Goal: Task Accomplishment & Management: Manage account settings

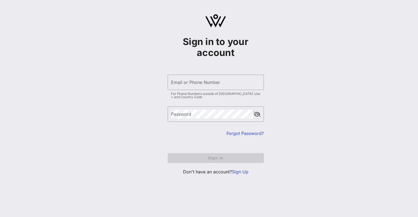
click at [239, 174] on p "Don't have an account? Sign Up" at bounding box center [216, 172] width 96 height 7
click at [239, 173] on link "Sign Up" at bounding box center [240, 171] width 16 height 5
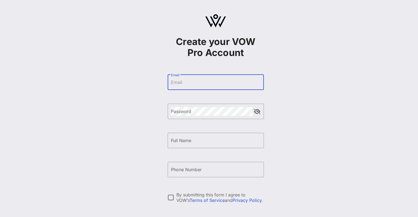
click at [184, 81] on input "Email" at bounding box center [216, 82] width 90 height 9
type input "ehurwitz@wineenthusiast.com"
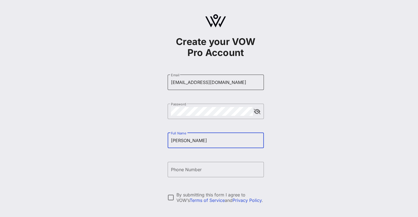
type input "Ebony Hurwitz"
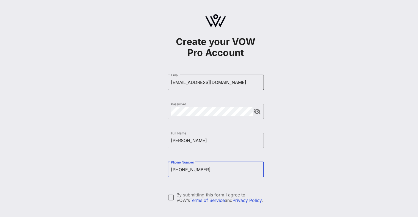
type input "+16466249249"
click at [169, 196] on div at bounding box center [170, 197] width 9 height 9
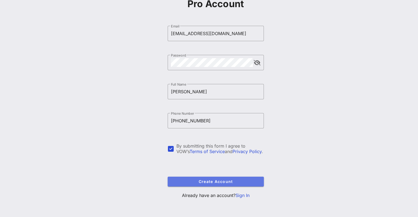
click at [207, 180] on span "Create Account" at bounding box center [215, 181] width 87 height 5
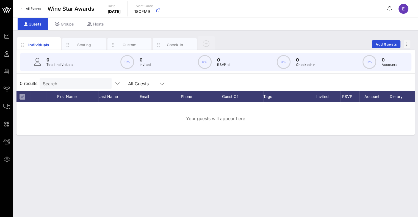
click at [404, 10] on span "E" at bounding box center [403, 8] width 3 height 5
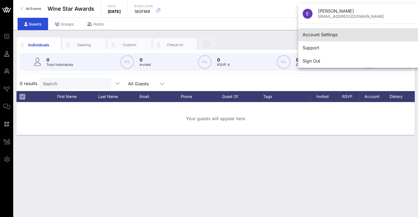
click at [358, 36] on div "Account Settings" at bounding box center [358, 34] width 111 height 5
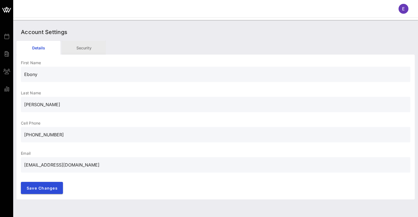
click at [83, 50] on div "Security" at bounding box center [84, 48] width 44 height 14
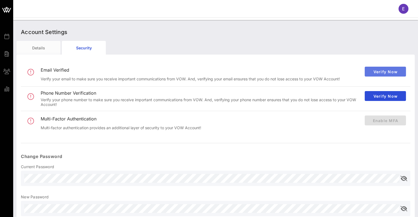
click at [373, 73] on span "Verify Now" at bounding box center [385, 72] width 32 height 5
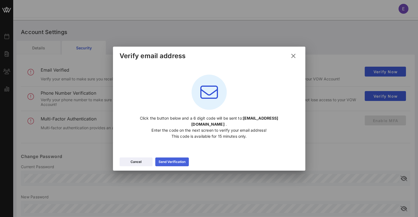
click at [164, 159] on div "Send Verification" at bounding box center [172, 161] width 27 height 5
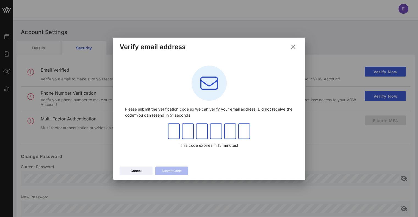
paste input "412805"
type input "4"
type input "1"
type input "2"
type input "8"
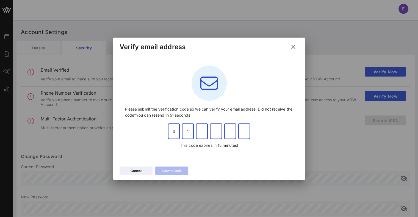
type input "0"
type input "5"
click at [175, 132] on input "4" at bounding box center [174, 131] width 12 height 9
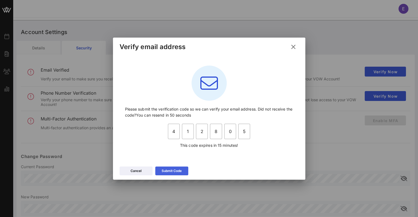
click at [168, 171] on div "Submit Code" at bounding box center [172, 170] width 20 height 5
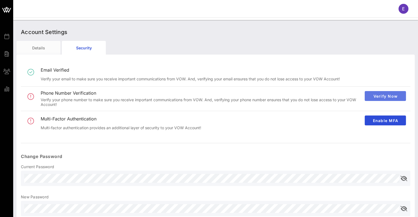
click at [379, 98] on span "Verify Now" at bounding box center [385, 96] width 32 height 5
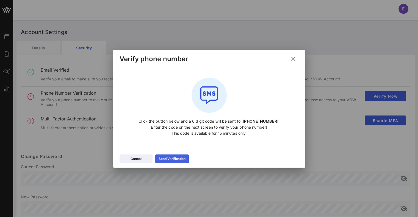
click at [173, 159] on icon at bounding box center [172, 159] width 4 height 4
click at [145, 161] on button "Cancel" at bounding box center [136, 159] width 33 height 9
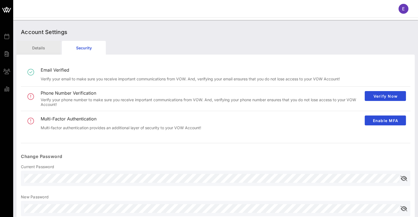
click at [46, 47] on div "Details" at bounding box center [38, 48] width 44 height 14
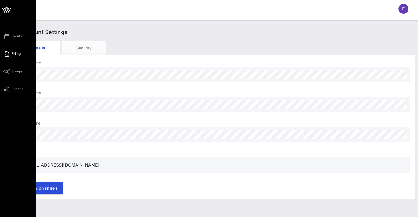
click at [13, 54] on span "Billing" at bounding box center [15, 53] width 9 height 5
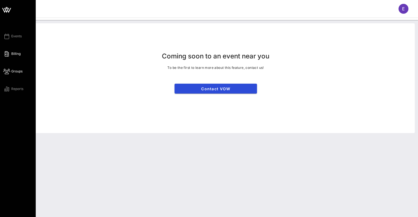
click at [15, 72] on span "Groups" at bounding box center [16, 71] width 11 height 5
click at [12, 90] on span "Reports" at bounding box center [17, 89] width 12 height 5
click at [14, 35] on span "Events" at bounding box center [16, 36] width 10 height 5
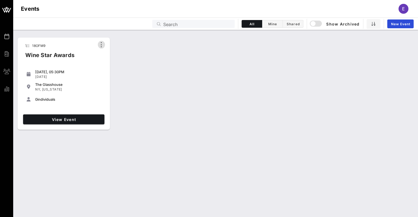
click at [104, 45] on icon "button" at bounding box center [101, 44] width 7 height 7
click at [82, 83] on div "The Glasshouse" at bounding box center [68, 84] width 67 height 4
click at [314, 26] on div "button" at bounding box center [313, 24] width 8 height 8
click at [94, 120] on span "View Event" at bounding box center [63, 119] width 77 height 5
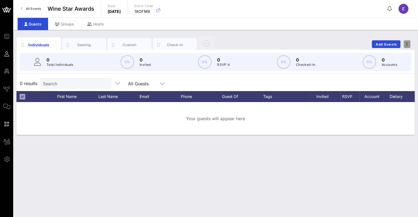
click at [405, 46] on span "button" at bounding box center [407, 44] width 7 height 4
click at [339, 41] on div "Individuals Seating Custom Check-In Add Guests" at bounding box center [215, 44] width 398 height 18
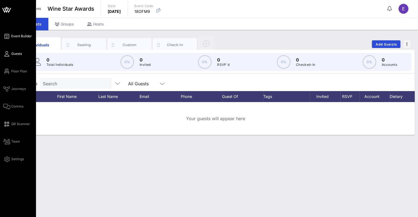
click at [15, 38] on span "Event Builder" at bounding box center [21, 36] width 21 height 5
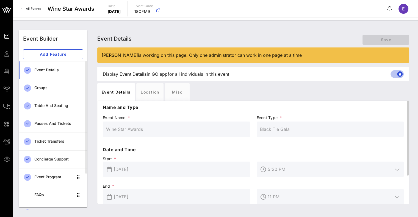
scroll to position [39, 0]
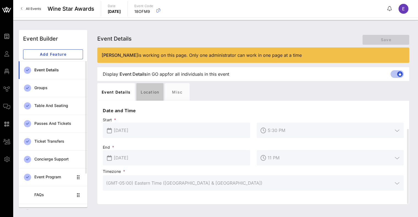
click at [151, 93] on div "Location" at bounding box center [149, 92] width 27 height 18
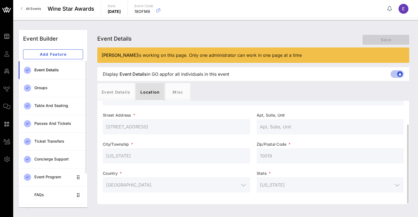
scroll to position [31, 0]
click at [176, 93] on div "Misc" at bounding box center [177, 92] width 25 height 18
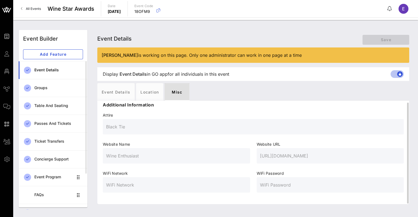
scroll to position [2, 0]
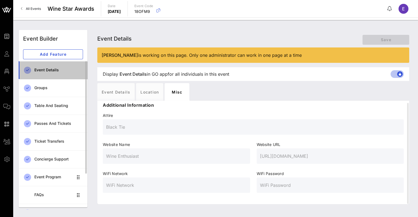
click at [60, 70] on div "Event Details" at bounding box center [58, 70] width 49 height 5
click at [55, 68] on div "Event Details" at bounding box center [58, 70] width 49 height 5
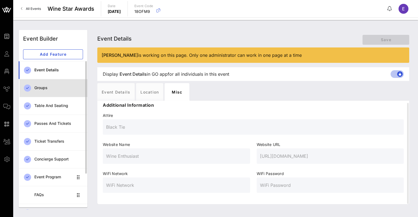
click at [48, 86] on div "Groups" at bounding box center [58, 88] width 49 height 5
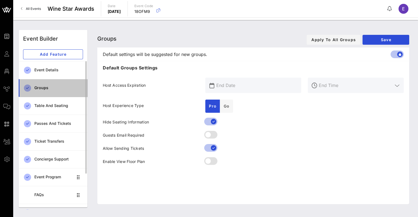
click at [49, 89] on div "Groups" at bounding box center [58, 88] width 49 height 5
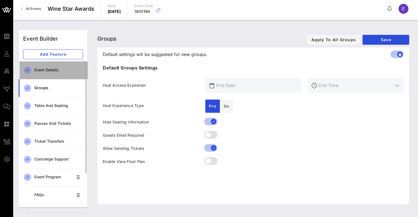
click at [43, 71] on div "Event Details" at bounding box center [58, 70] width 49 height 5
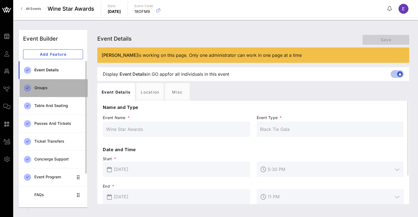
click at [43, 81] on link "Groups" at bounding box center [53, 88] width 69 height 18
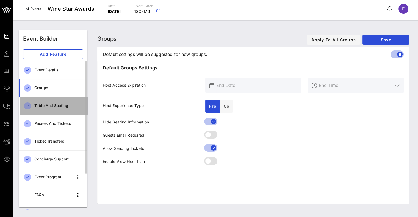
click at [49, 104] on div "Table and Seating" at bounding box center [58, 106] width 49 height 5
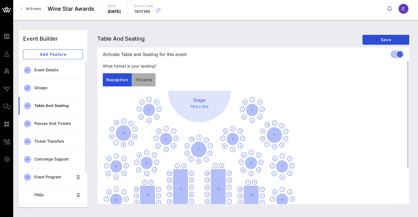
click at [143, 80] on span "Theatre" at bounding box center [143, 79] width 17 height 5
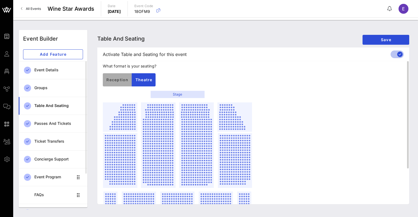
click at [121, 82] on button "Reception" at bounding box center [117, 79] width 29 height 13
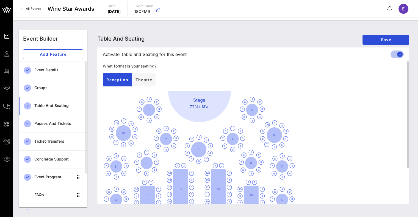
scroll to position [47, 0]
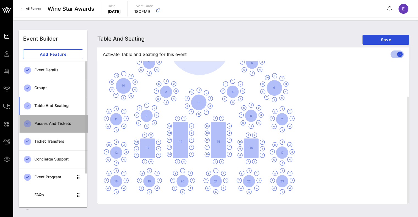
click at [51, 124] on div "Passes and Tickets" at bounding box center [58, 123] width 49 height 5
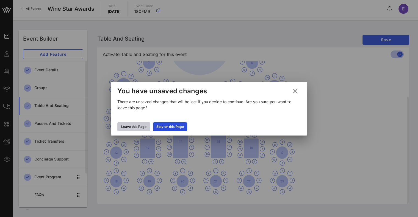
click at [137, 124] on div "Leave this Page" at bounding box center [133, 126] width 25 height 5
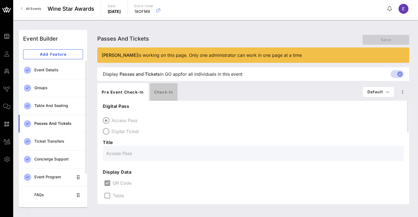
click at [167, 91] on div "Check-in" at bounding box center [164, 92] width 28 height 18
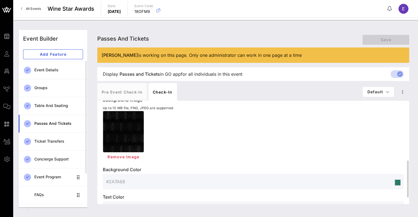
scroll to position [184, 0]
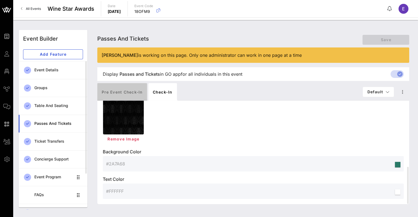
click at [122, 91] on div "Pre Event Check-in" at bounding box center [122, 92] width 50 height 18
type input "Access Pass"
type input "#000000"
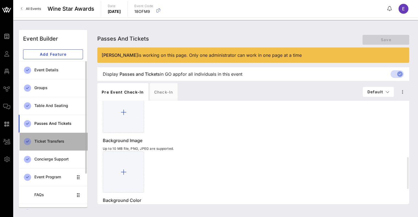
click at [56, 139] on div "Ticket Transfers" at bounding box center [58, 141] width 49 height 5
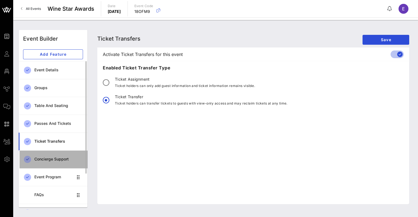
click at [57, 157] on div "Concierge Support" at bounding box center [58, 159] width 49 height 5
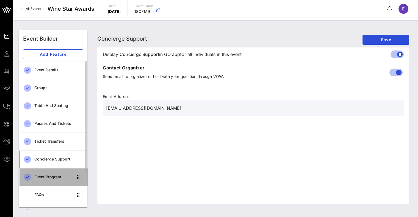
click at [53, 173] on div "Event Program" at bounding box center [53, 177] width 39 height 11
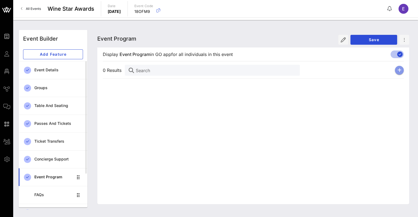
click at [398, 70] on icon "button" at bounding box center [399, 70] width 4 height 4
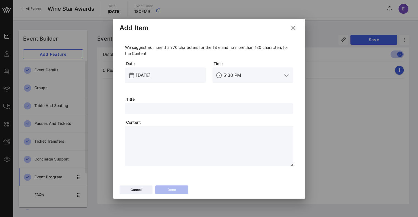
click at [296, 26] on icon at bounding box center [293, 27] width 9 height 9
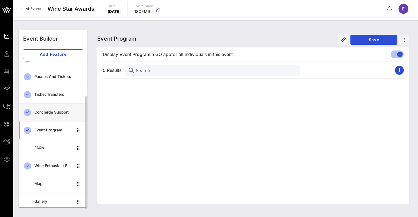
scroll to position [47, 0]
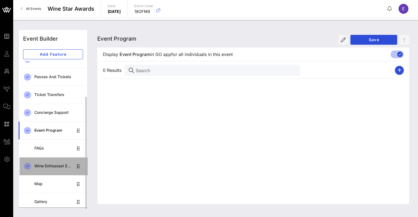
click at [54, 167] on div "Wine Enthusiast Editors and Reviewers" at bounding box center [53, 166] width 39 height 5
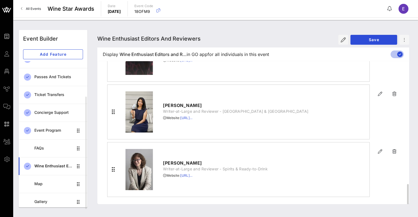
scroll to position [709, 0]
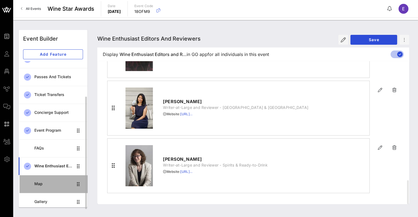
click at [45, 182] on div "Map" at bounding box center [53, 184] width 39 height 5
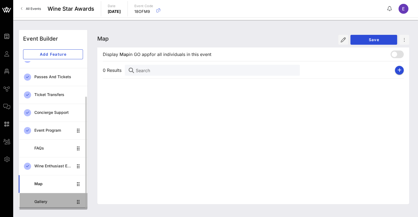
click at [41, 202] on div "Gallery" at bounding box center [53, 202] width 39 height 5
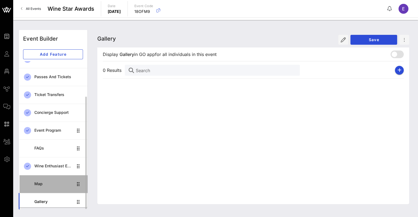
click at [45, 187] on div "Map" at bounding box center [53, 184] width 39 height 11
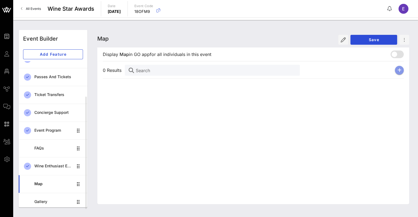
click at [397, 71] on button "button" at bounding box center [399, 70] width 9 height 9
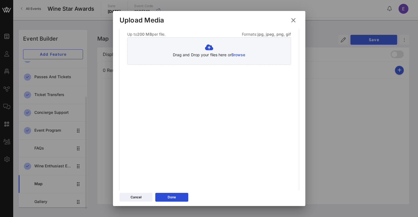
click at [295, 20] on icon at bounding box center [293, 20] width 9 height 9
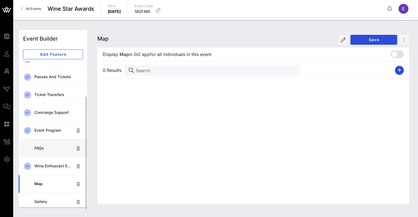
scroll to position [47, 0]
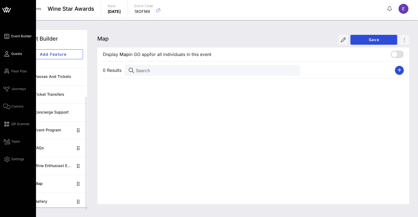
click at [12, 53] on span "Guests" at bounding box center [16, 53] width 11 height 5
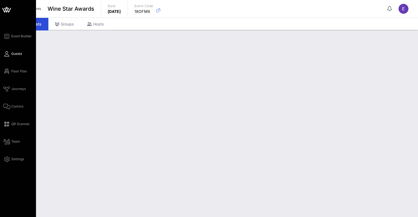
click at [12, 53] on span "Guests" at bounding box center [16, 53] width 11 height 5
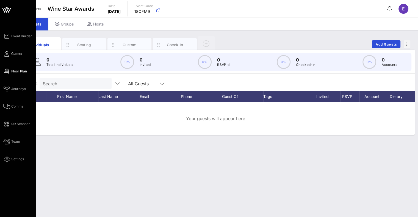
click at [20, 74] on span "Floor Plan" at bounding box center [19, 71] width 16 height 5
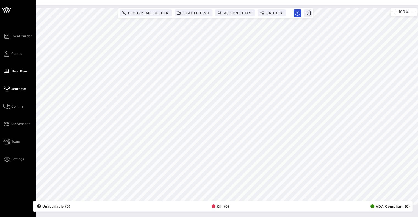
click at [19, 86] on link "Journeys" at bounding box center [14, 89] width 23 height 7
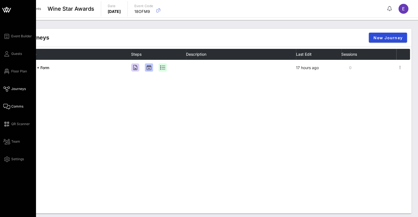
click at [10, 107] on icon at bounding box center [6, 106] width 7 height 1
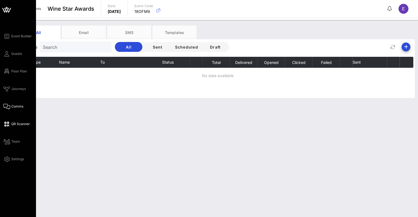
click at [12, 124] on span "QR Scanner" at bounding box center [20, 124] width 19 height 5
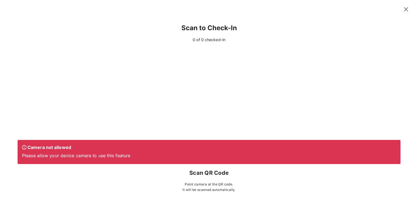
click at [405, 10] on icon at bounding box center [405, 9] width 9 height 9
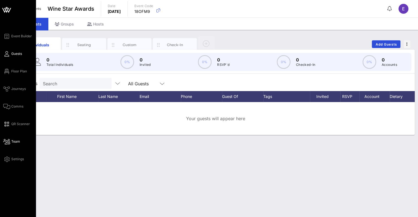
click at [5, 142] on icon at bounding box center [6, 142] width 7 height 1
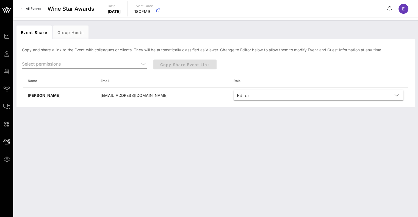
click at [115, 142] on div "Event Share Group Hosts Copy and share a link to the Event with colleagues or c…" at bounding box center [215, 118] width 405 height 197
click at [69, 33] on div "Group Hosts" at bounding box center [70, 33] width 35 height 14
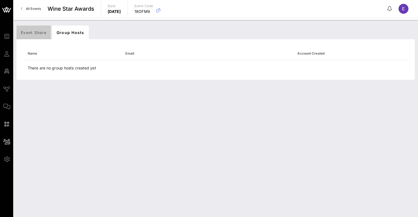
click at [41, 35] on div "Event Share" at bounding box center [33, 33] width 34 height 14
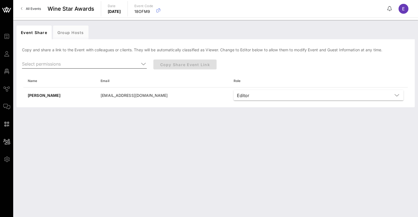
click at [145, 66] on icon at bounding box center [143, 64] width 5 height 7
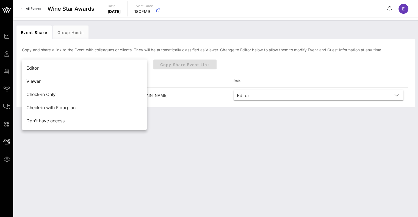
click at [182, 111] on div "Event Share Group Hosts Copy and share a link to the Event with colleagues or c…" at bounding box center [215, 118] width 405 height 197
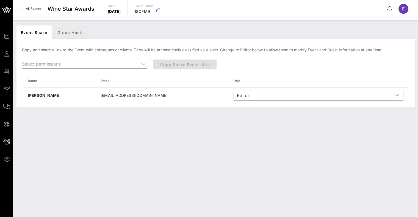
click at [80, 34] on div "Group Hosts" at bounding box center [70, 33] width 35 height 14
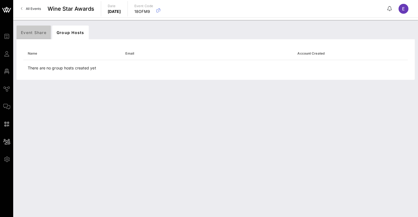
click at [37, 33] on div "Event Share" at bounding box center [33, 33] width 34 height 14
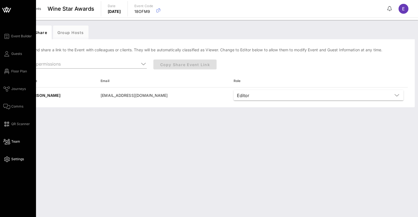
click at [12, 160] on span "Settings" at bounding box center [17, 159] width 13 height 5
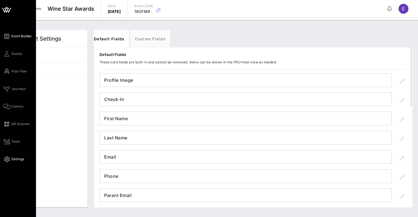
click at [21, 37] on span "Event Builder" at bounding box center [21, 36] width 21 height 5
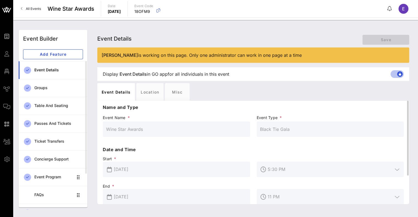
scroll to position [39, 0]
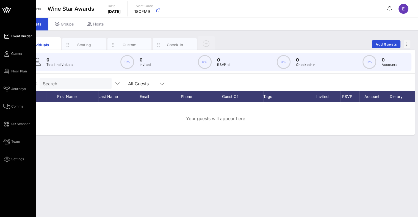
click at [9, 38] on link "Event Builder" at bounding box center [17, 36] width 29 height 7
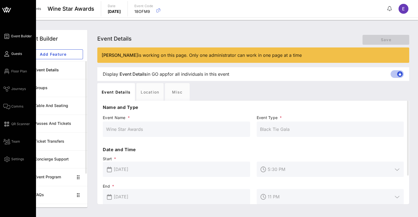
click at [8, 54] on icon at bounding box center [6, 54] width 7 height 1
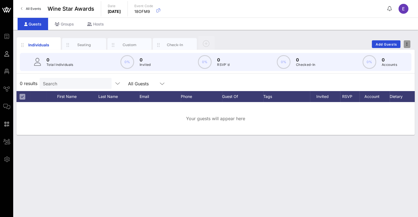
click at [407, 43] on icon "button" at bounding box center [406, 44] width 1 height 4
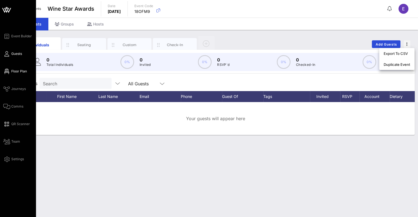
click at [4, 68] on link "Floor Plan" at bounding box center [15, 71] width 24 height 7
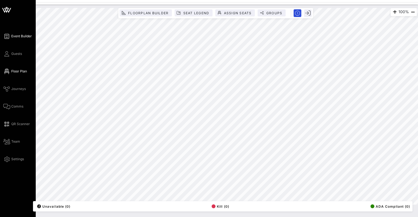
click at [20, 36] on span "Event Builder" at bounding box center [21, 36] width 21 height 5
